Goal: Task Accomplishment & Management: Manage account settings

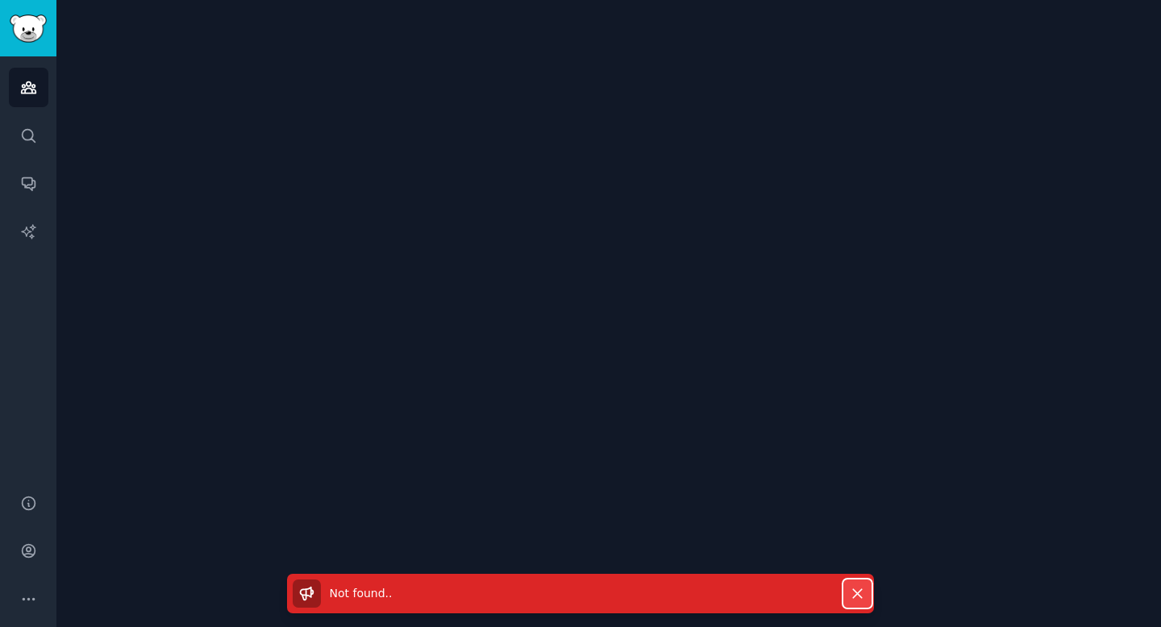
click at [857, 593] on icon "button" at bounding box center [857, 593] width 9 height 9
click at [25, 40] on img "Sidebar" at bounding box center [28, 29] width 37 height 28
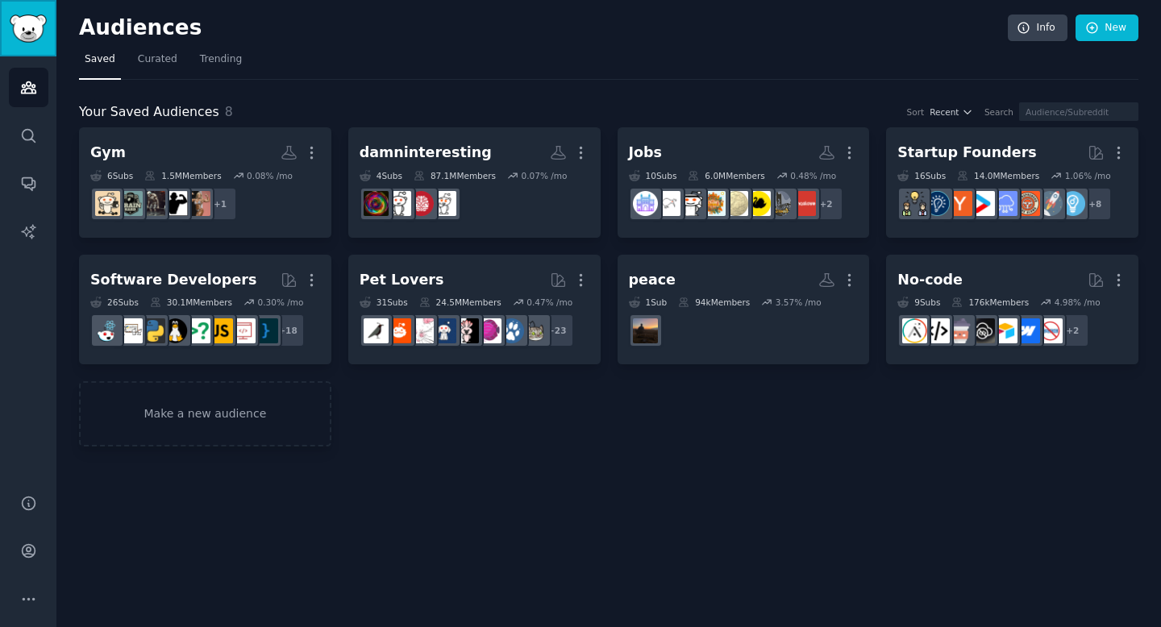
click at [25, 40] on img "Sidebar" at bounding box center [28, 29] width 37 height 28
click at [20, 135] on icon "Sidebar" at bounding box center [28, 135] width 17 height 17
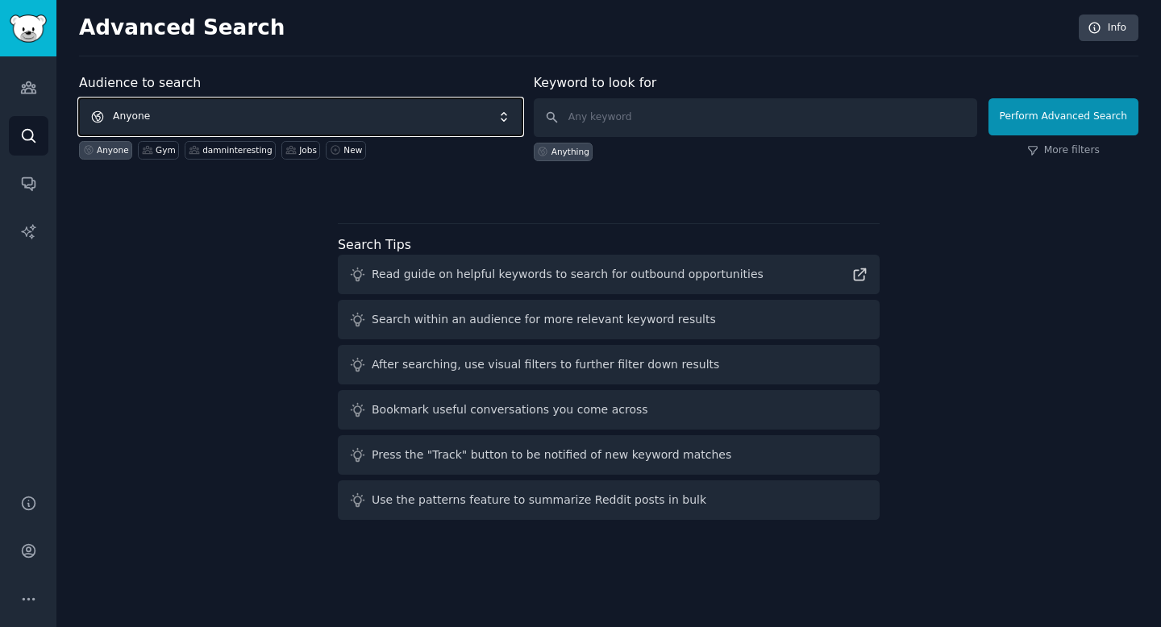
click at [223, 122] on span "Anyone" at bounding box center [300, 116] width 443 height 37
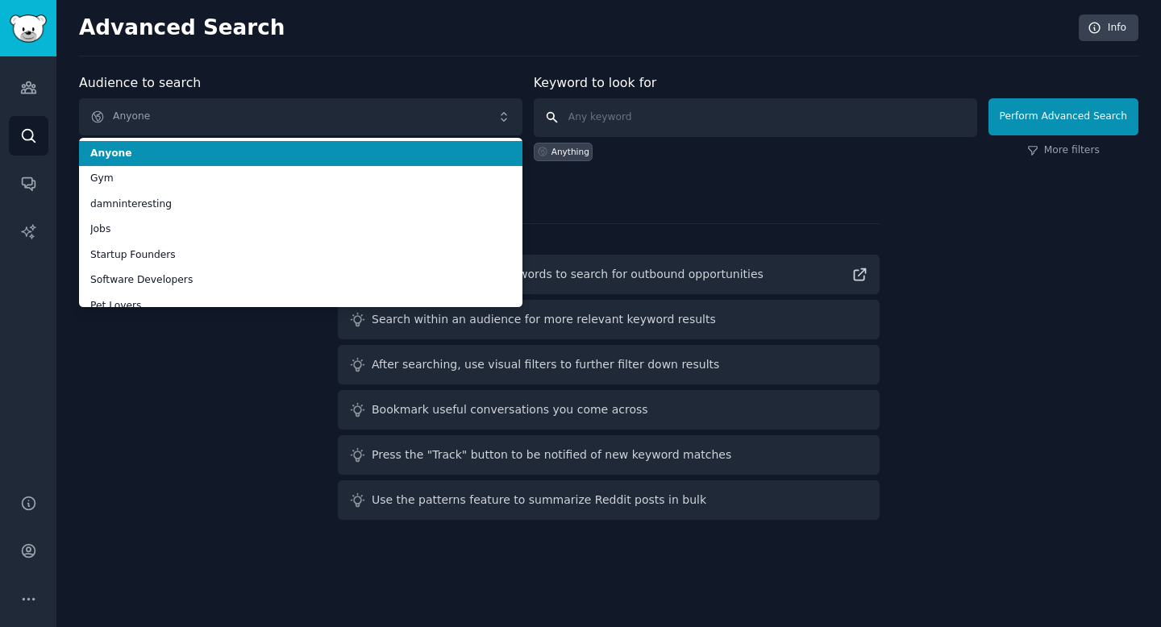
click at [677, 131] on input "text" at bounding box center [755, 117] width 443 height 39
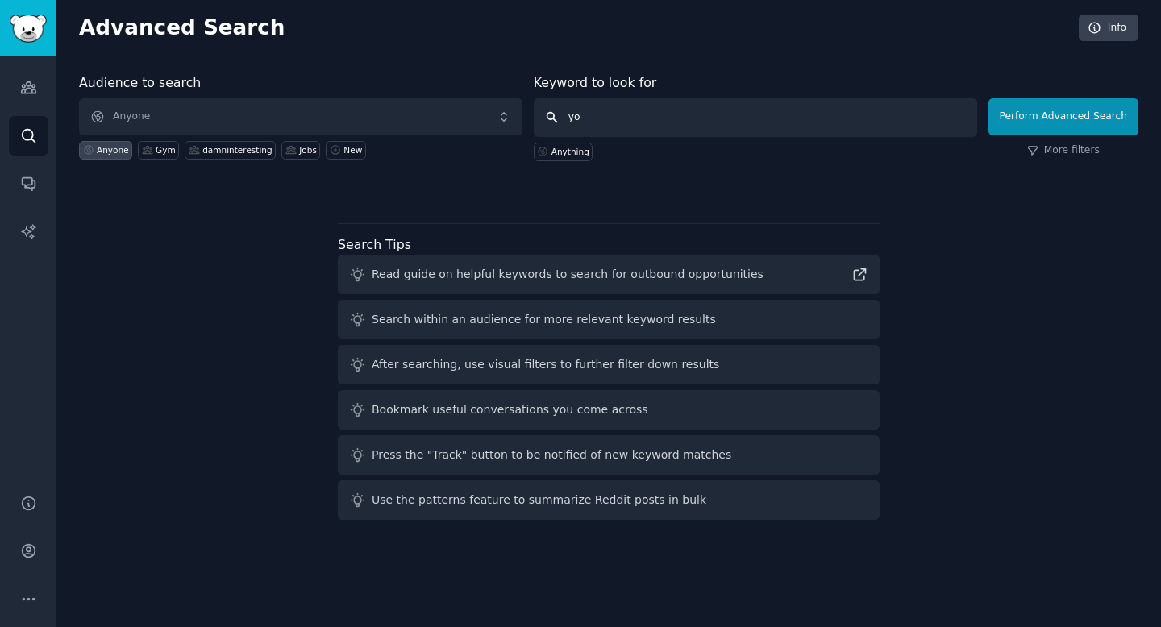
type input "y"
type input "t"
type input "youtube copyright"
click button "Perform Advanced Search" at bounding box center [1064, 116] width 150 height 37
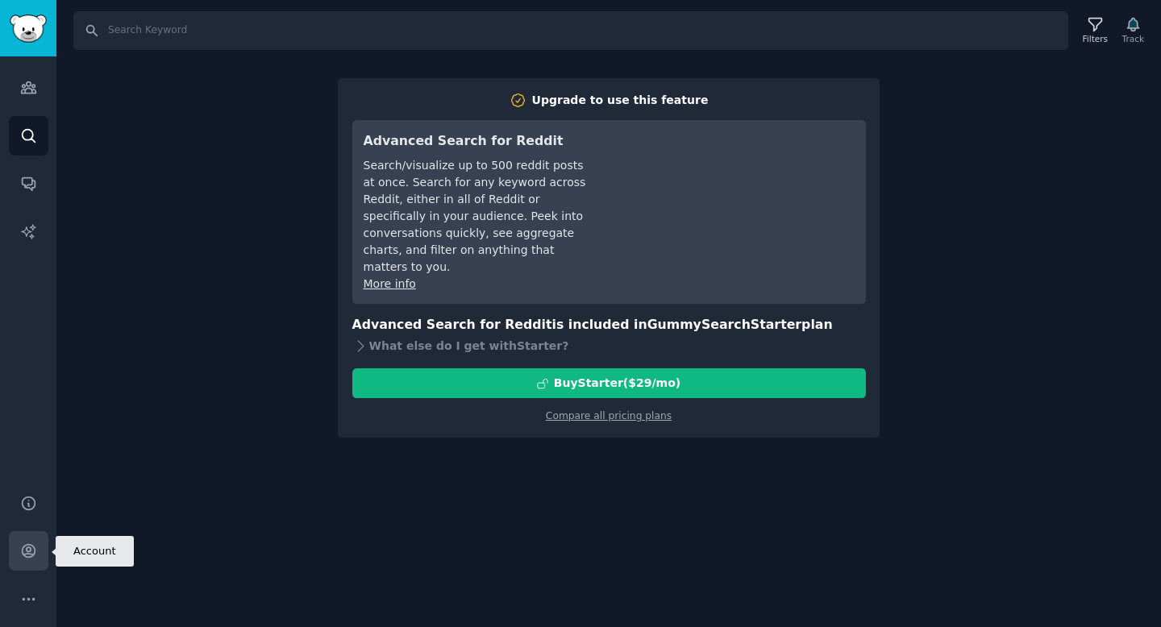
click at [23, 553] on icon "Sidebar" at bounding box center [28, 551] width 17 height 17
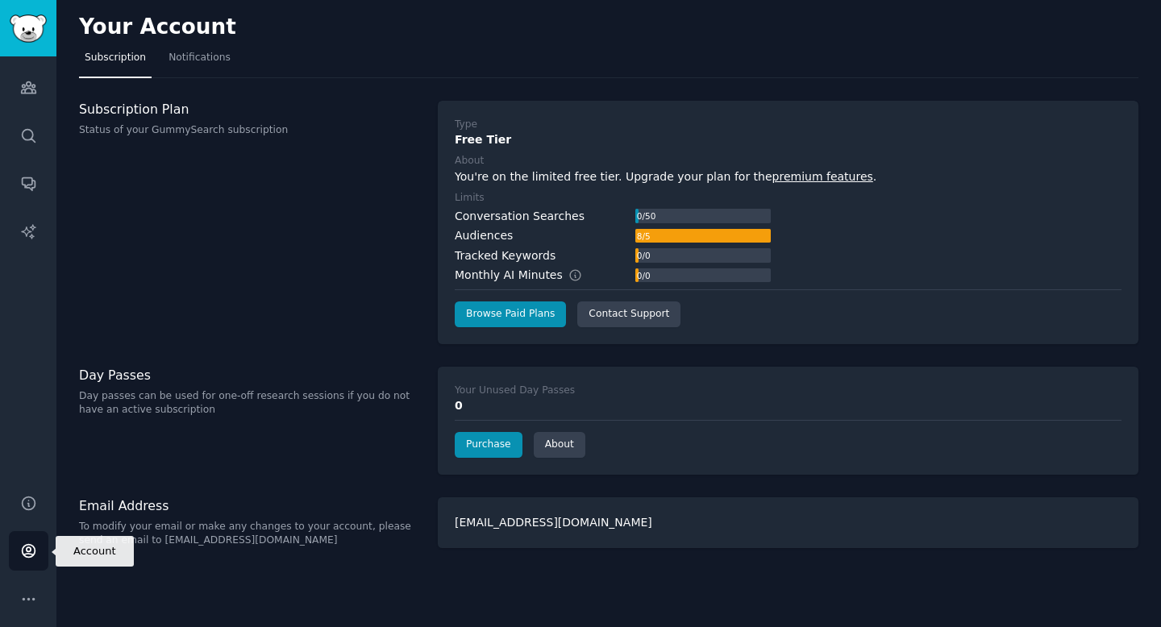
click at [29, 561] on link "Account" at bounding box center [29, 551] width 40 height 40
click at [31, 599] on icon "Sidebar" at bounding box center [28, 599] width 17 height 17
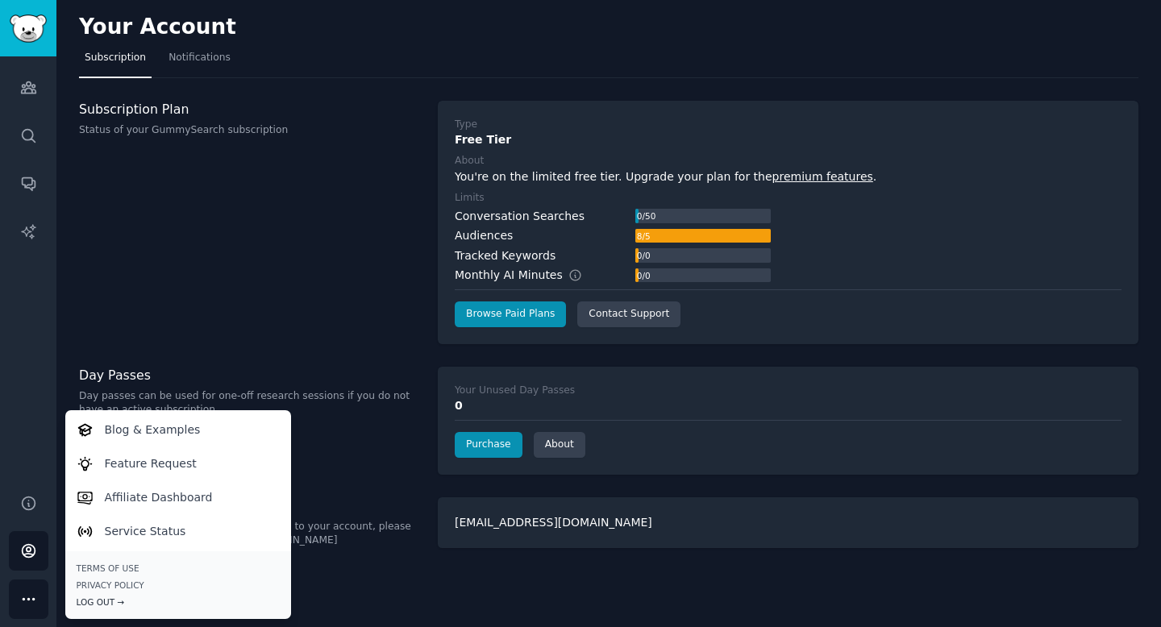
click at [114, 604] on div "Log Out →" at bounding box center [178, 602] width 203 height 11
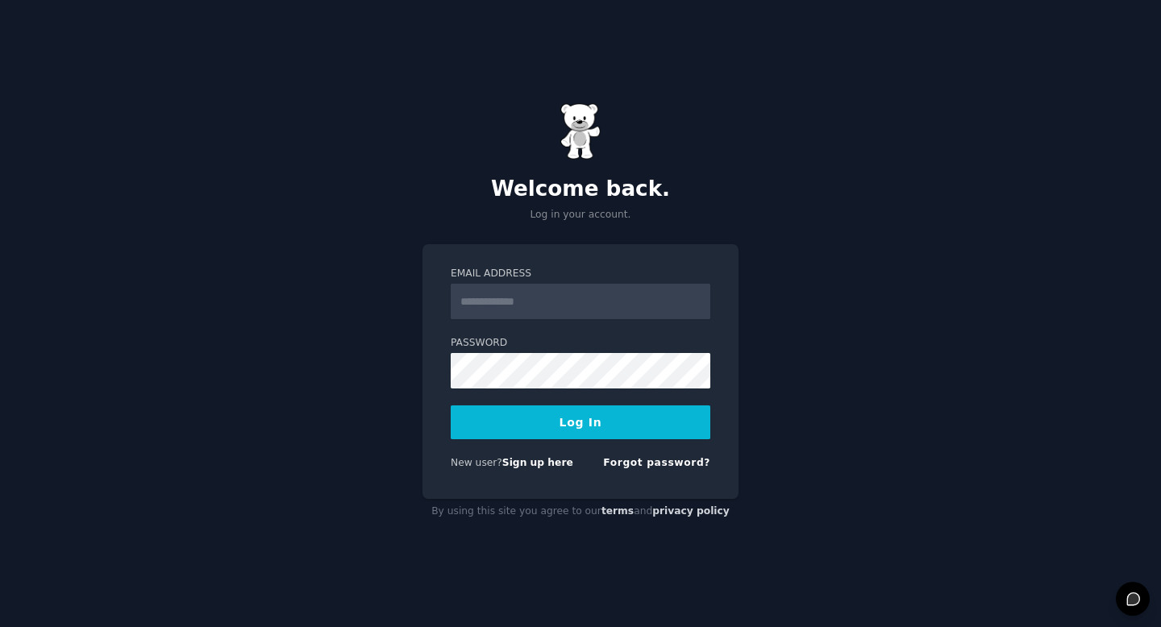
click at [589, 302] on input "Email Address" at bounding box center [581, 301] width 260 height 35
click at [451, 406] on button "Log In" at bounding box center [581, 423] width 260 height 34
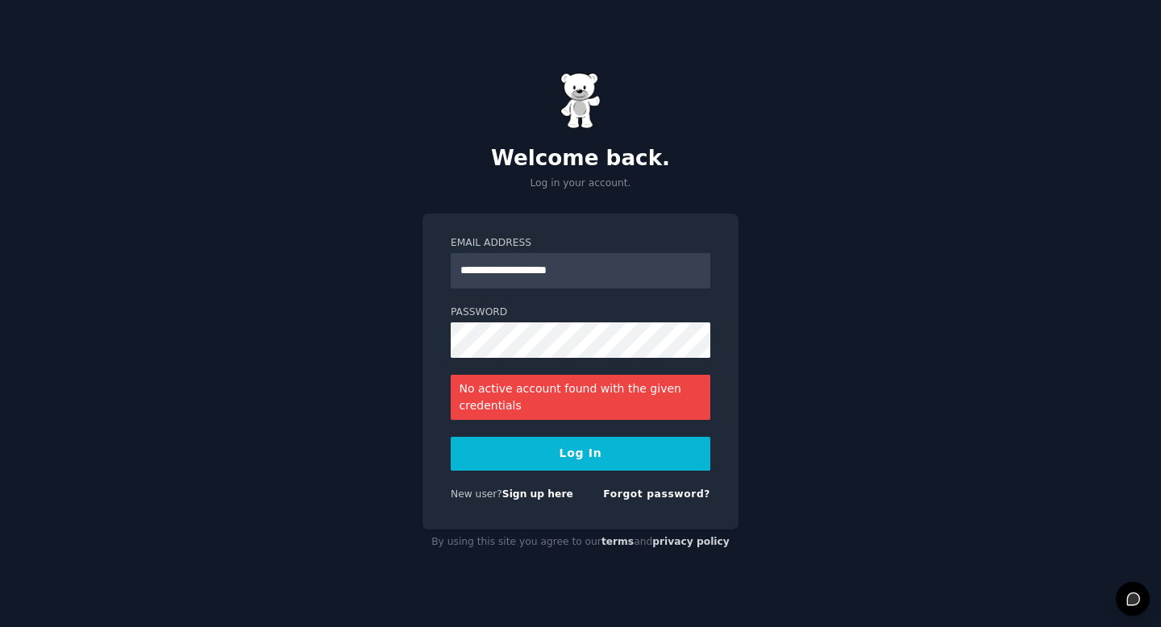
click at [435, 415] on div "**********" at bounding box center [581, 372] width 316 height 317
click at [571, 282] on input "**********" at bounding box center [581, 270] width 260 height 35
type input "**********"
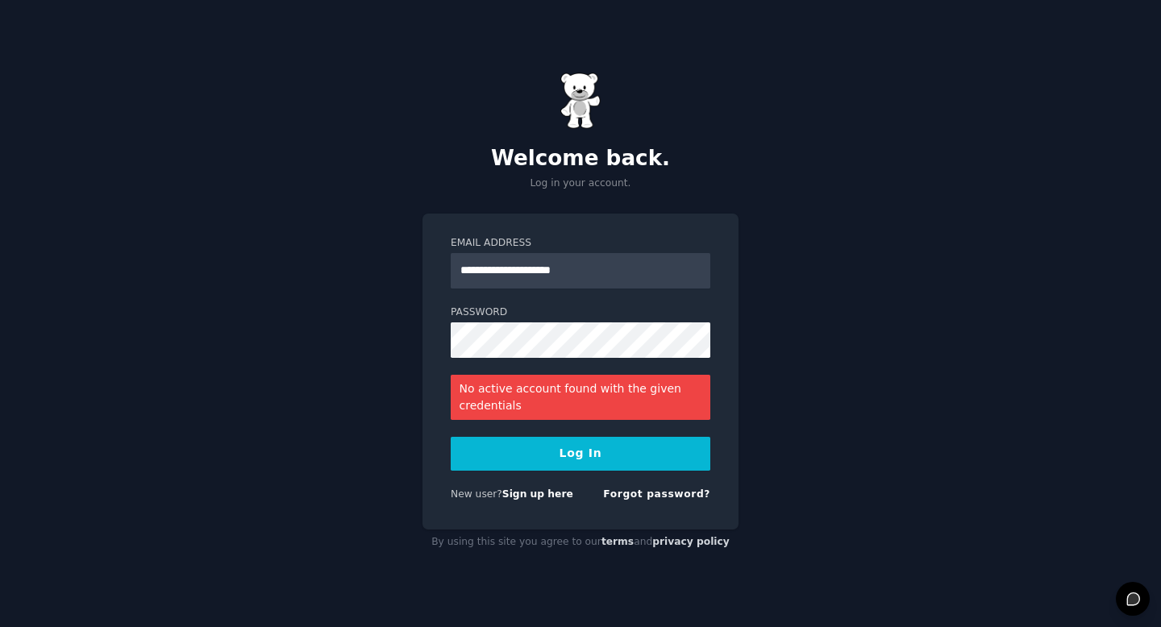
click at [576, 464] on button "Log In" at bounding box center [581, 454] width 260 height 34
